Goal: Check status: Check status

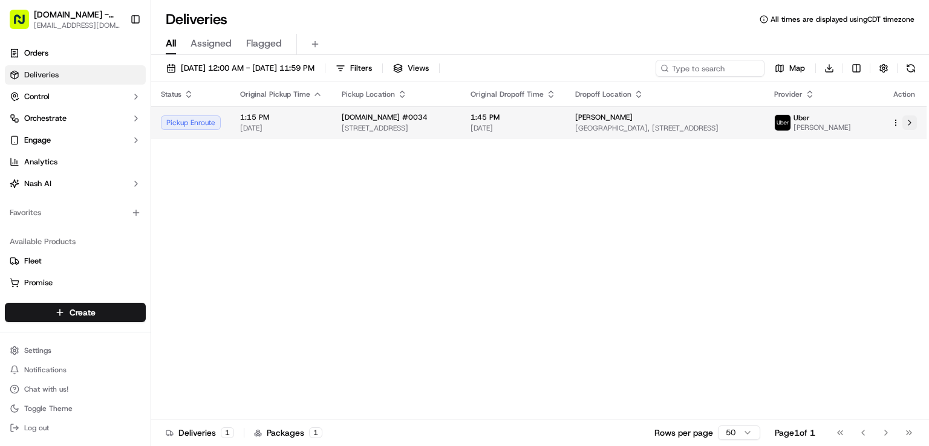
click at [906, 124] on button at bounding box center [909, 122] width 15 height 15
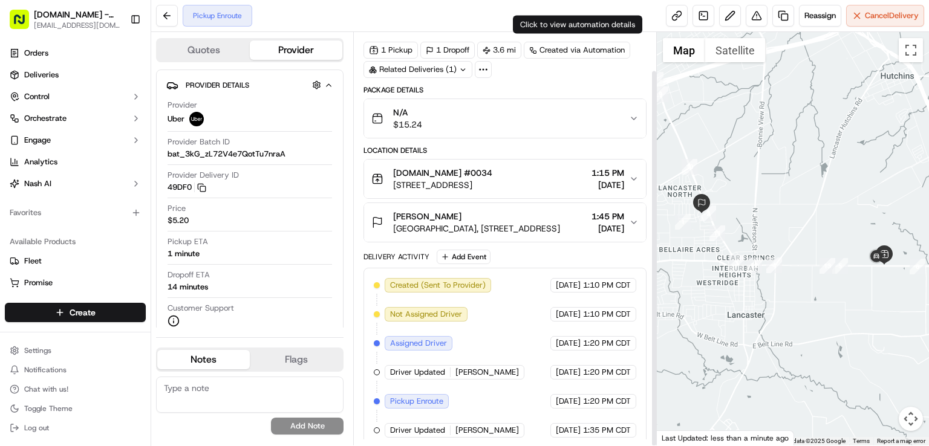
scroll to position [42, 0]
